Goal: Information Seeking & Learning: Learn about a topic

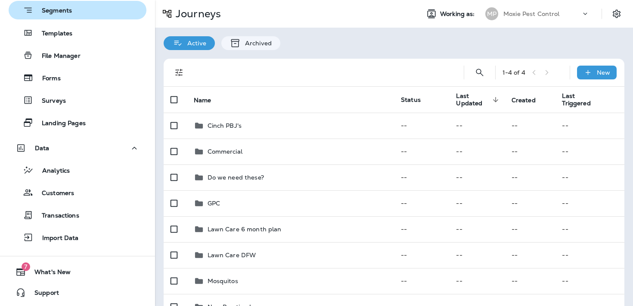
scroll to position [166, 0]
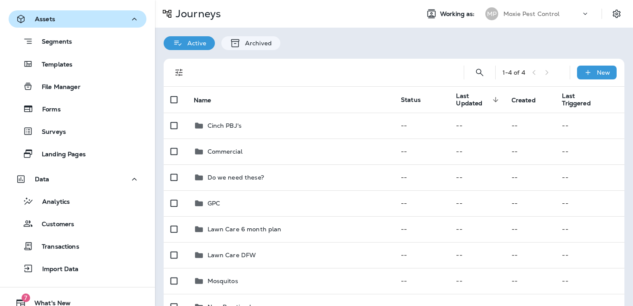
click at [102, 16] on div "Assets" at bounding box center [78, 19] width 124 height 11
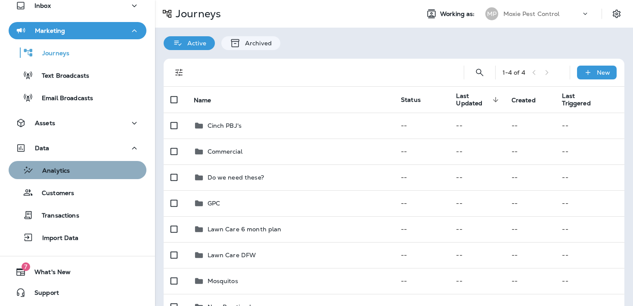
click at [67, 162] on button "Analytics" at bounding box center [78, 170] width 138 height 18
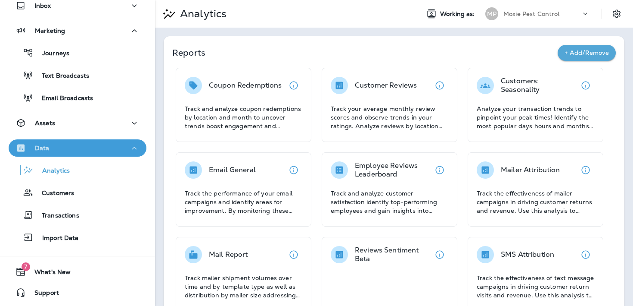
click at [109, 150] on div "Data" at bounding box center [78, 148] width 124 height 11
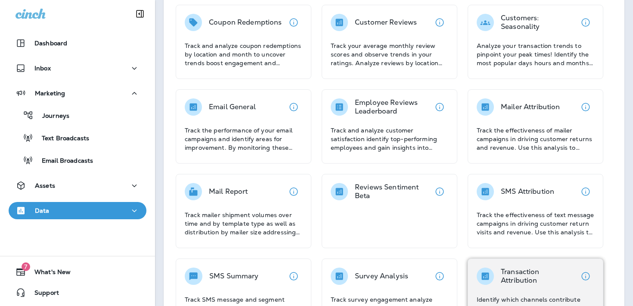
scroll to position [36, 0]
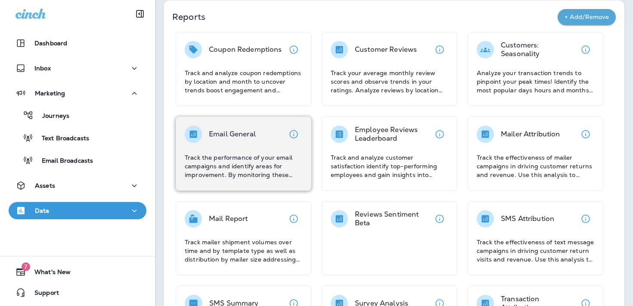
click at [274, 151] on div "Email General Track the performance of your email campaigns and identify areas …" at bounding box center [244, 151] width 118 height 53
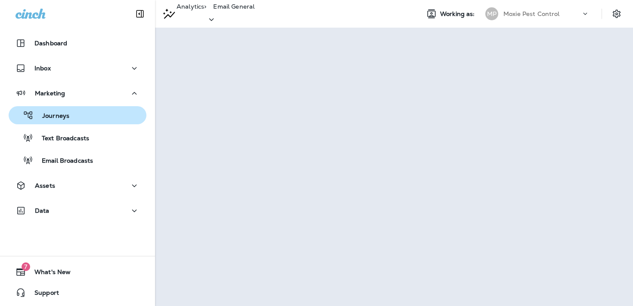
click at [104, 112] on div "Journeys" at bounding box center [77, 115] width 131 height 13
